Goal: Task Accomplishment & Management: Use online tool/utility

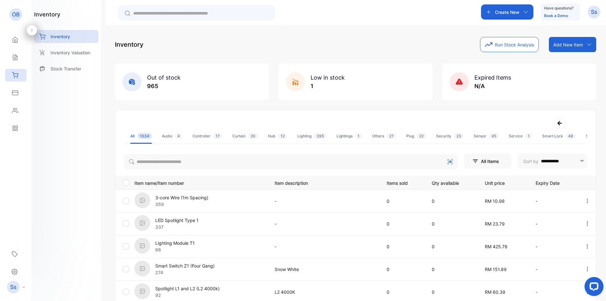
scroll to position [0, 86]
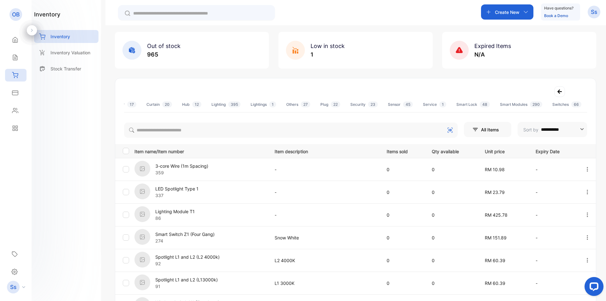
click at [517, 81] on div "**********" at bounding box center [355, 245] width 481 height 334
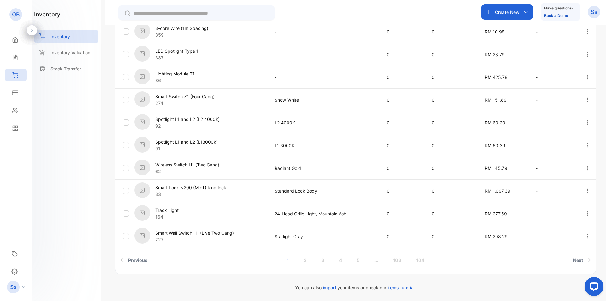
click at [600, 34] on div "**********" at bounding box center [355, 175] width 500 height 301
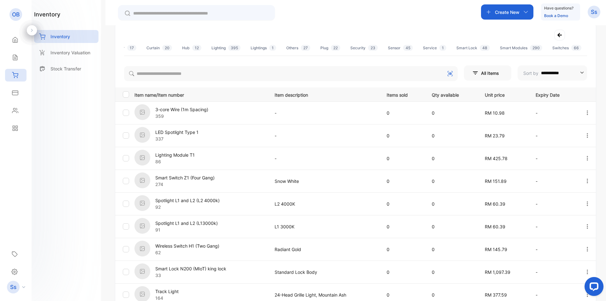
scroll to position [0, 0]
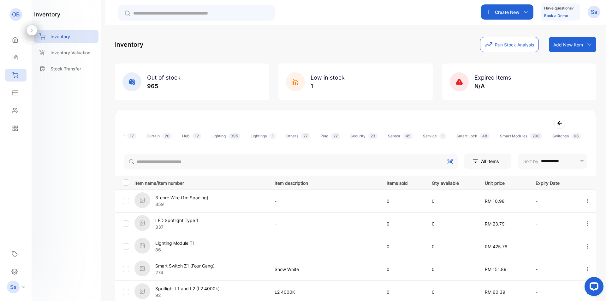
click at [592, 42] on div "Add New Item" at bounding box center [572, 44] width 47 height 15
click at [589, 44] on icon at bounding box center [589, 44] width 4 height 2
click at [589, 45] on icon at bounding box center [589, 44] width 5 height 5
click at [489, 110] on div "**********" at bounding box center [355, 276] width 481 height 334
click at [453, 110] on div "**********" at bounding box center [355, 276] width 481 height 334
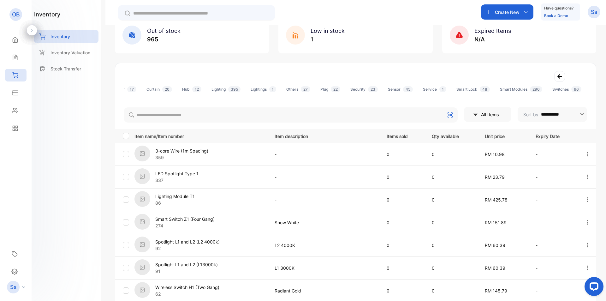
scroll to position [169, 0]
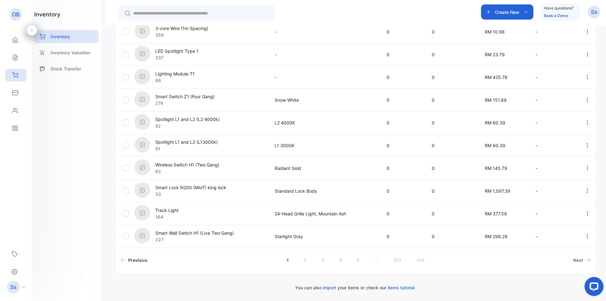
click at [135, 260] on span "Previous" at bounding box center [137, 260] width 19 height 7
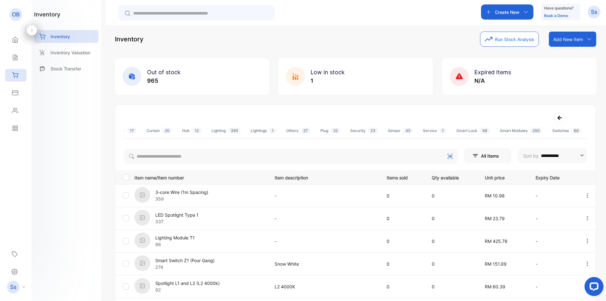
scroll to position [0, 0]
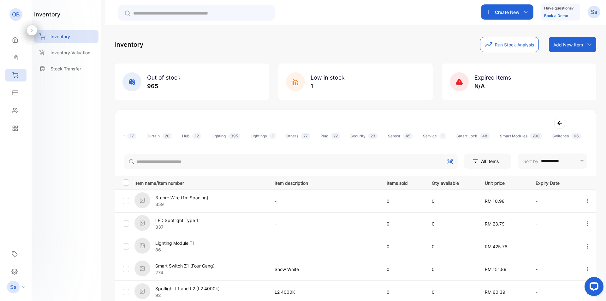
click at [559, 123] on icon at bounding box center [559, 123] width 4 height 4
click at [559, 123] on div at bounding box center [355, 123] width 463 height 11
click at [480, 159] on p "All Items" at bounding box center [482, 161] width 18 height 7
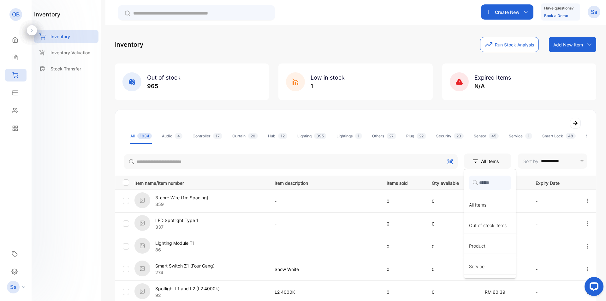
click at [480, 159] on p "All Items" at bounding box center [482, 161] width 18 height 7
click at [436, 121] on div at bounding box center [355, 123] width 463 height 11
click at [530, 14] on div "Create New" at bounding box center [507, 11] width 52 height 15
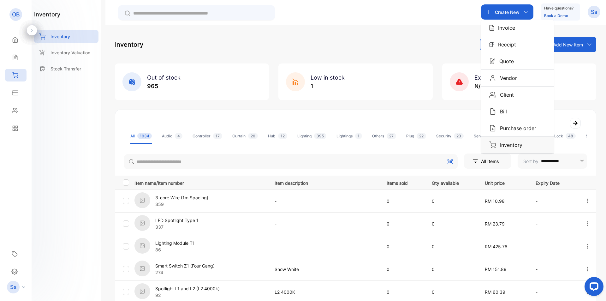
click at [520, 141] on div "Inventory" at bounding box center [517, 145] width 73 height 16
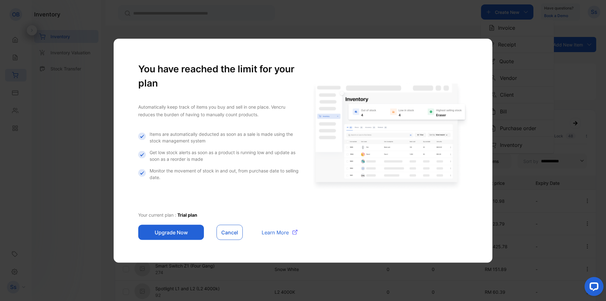
click at [234, 228] on button "Cancel" at bounding box center [229, 231] width 26 height 15
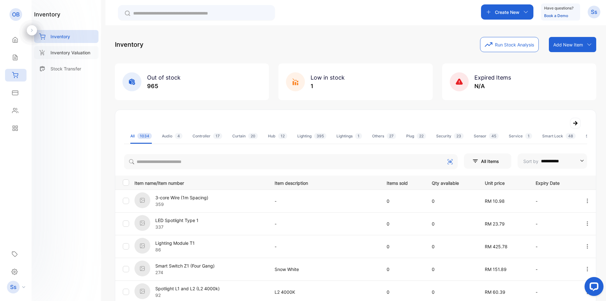
click at [66, 51] on p "Inventory Valuation" at bounding box center [70, 52] width 40 height 7
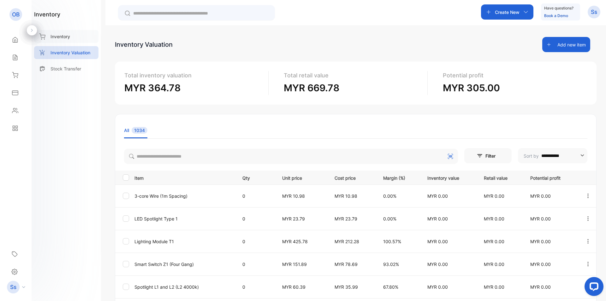
click at [83, 38] on div "Inventory" at bounding box center [66, 36] width 64 height 13
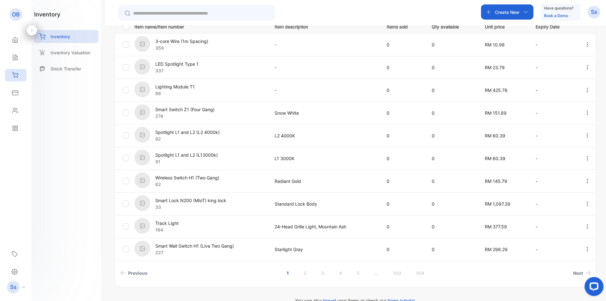
scroll to position [158, 0]
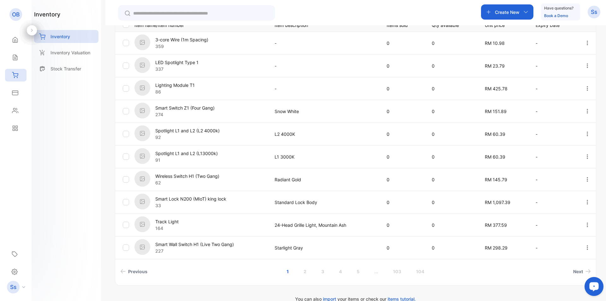
click at [593, 285] on icon "Open LiveChat chat widget" at bounding box center [594, 286] width 6 height 4
click at [15, 127] on icon at bounding box center [15, 128] width 6 height 6
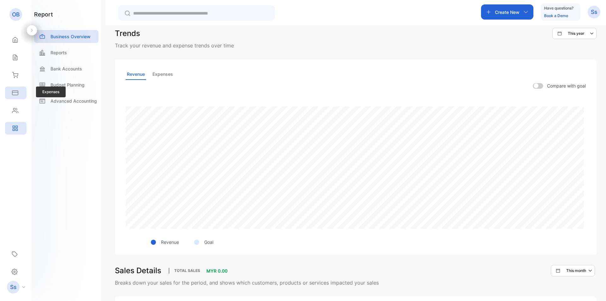
click at [16, 96] on div "Expenses" at bounding box center [15, 92] width 21 height 13
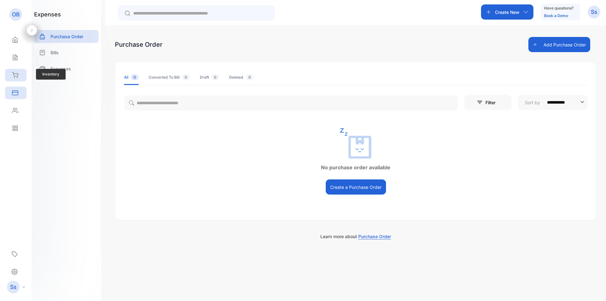
click at [17, 74] on icon at bounding box center [15, 75] width 6 height 6
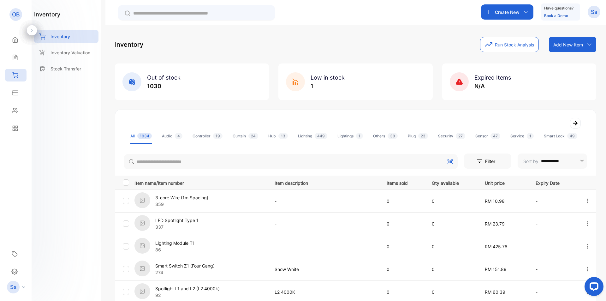
drag, startPoint x: 197, startPoint y: 93, endPoint x: 190, endPoint y: 91, distance: 7.1
click at [190, 91] on div "Out of stock 1030" at bounding box center [192, 81] width 154 height 37
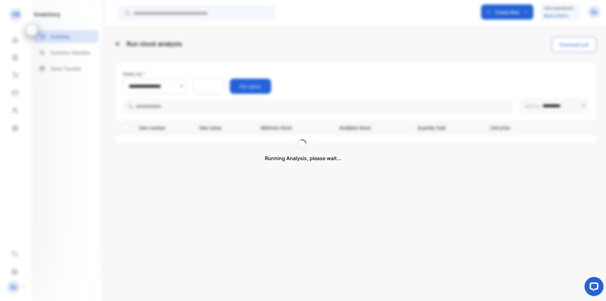
click at [446, 155] on div "Running Analysis, please wait..." at bounding box center [303, 150] width 606 height 301
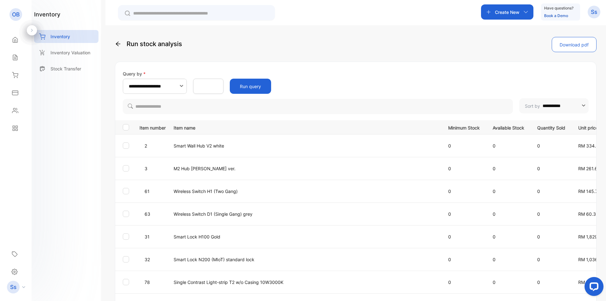
click at [176, 88] on input "**********" at bounding box center [155, 86] width 53 height 15
type input "**********"
click at [176, 88] on input "**********" at bounding box center [155, 86] width 53 height 15
click at [128, 128] on div at bounding box center [126, 127] width 6 height 6
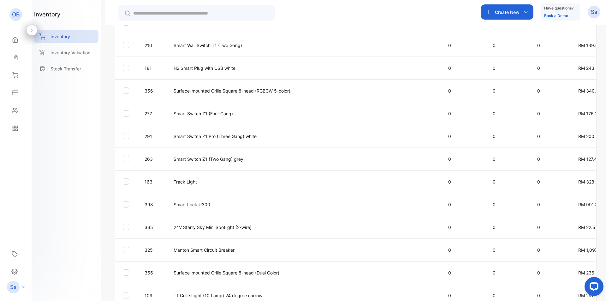
scroll to position [21707, 0]
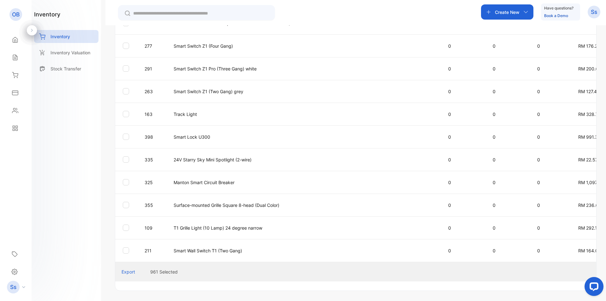
click at [128, 268] on div "Export" at bounding box center [128, 271] width 14 height 7
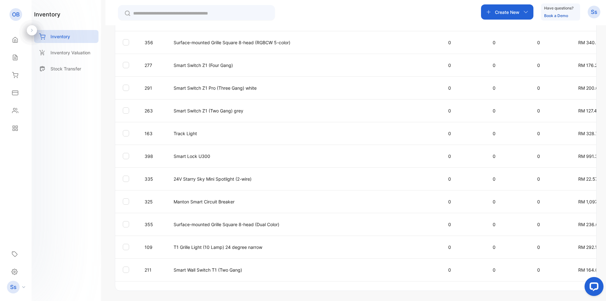
scroll to position [21688, 0]
click at [408, 5] on div "Create New Have questions? Book a Demo Ss" at bounding box center [355, 12] width 500 height 25
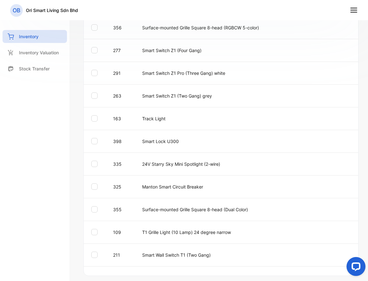
click at [94, 11] on nav "OB Ori Smart Living Sdn Bhd" at bounding box center [184, 10] width 368 height 20
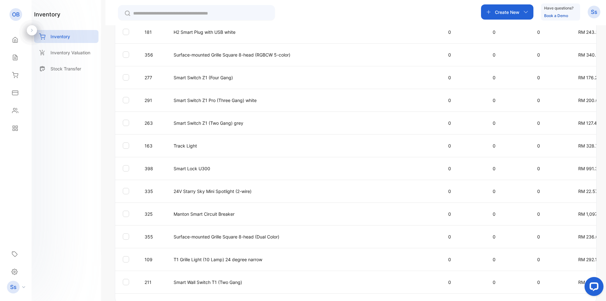
click at [597, 179] on div "**********" at bounding box center [355, 175] width 500 height 301
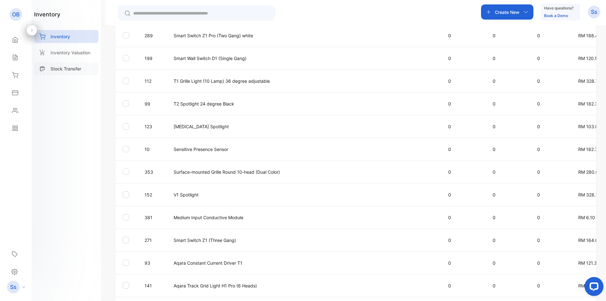
scroll to position [20552, 0]
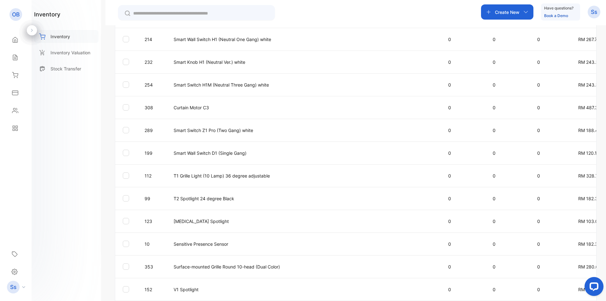
click at [72, 36] on div "Inventory" at bounding box center [66, 36] width 64 height 13
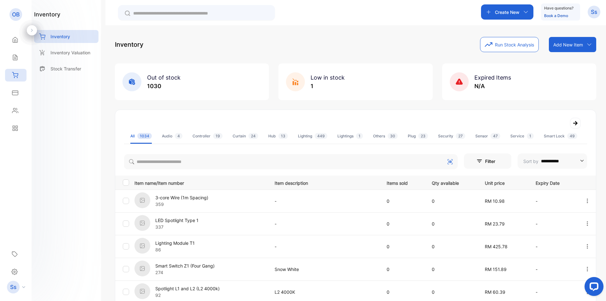
click at [504, 47] on button "Run Stock Analysis" at bounding box center [509, 44] width 59 height 15
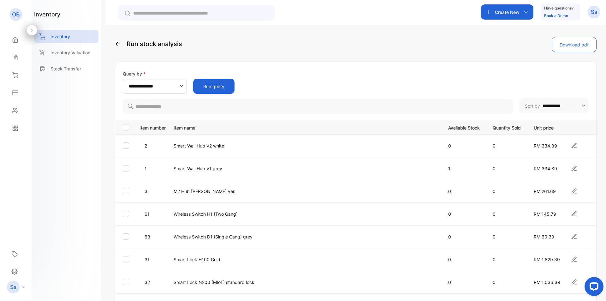
click at [215, 86] on button "Run query" at bounding box center [213, 86] width 41 height 15
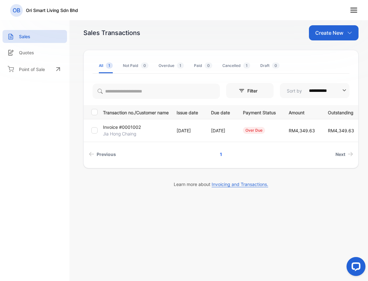
click at [360, 4] on nav "OB Ori Smart Living Sdn Bhd" at bounding box center [184, 10] width 368 height 20
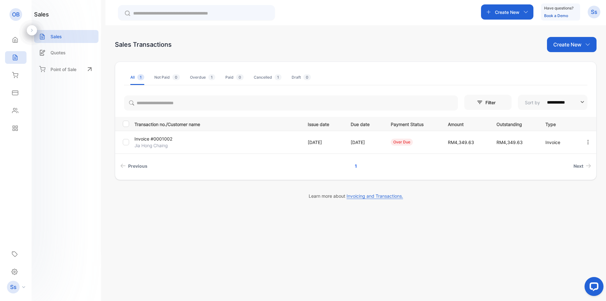
click at [337, 7] on div "Create New Have questions? Book a Demo Ss" at bounding box center [355, 12] width 500 height 25
